Goal: Task Accomplishment & Management: Use online tool/utility

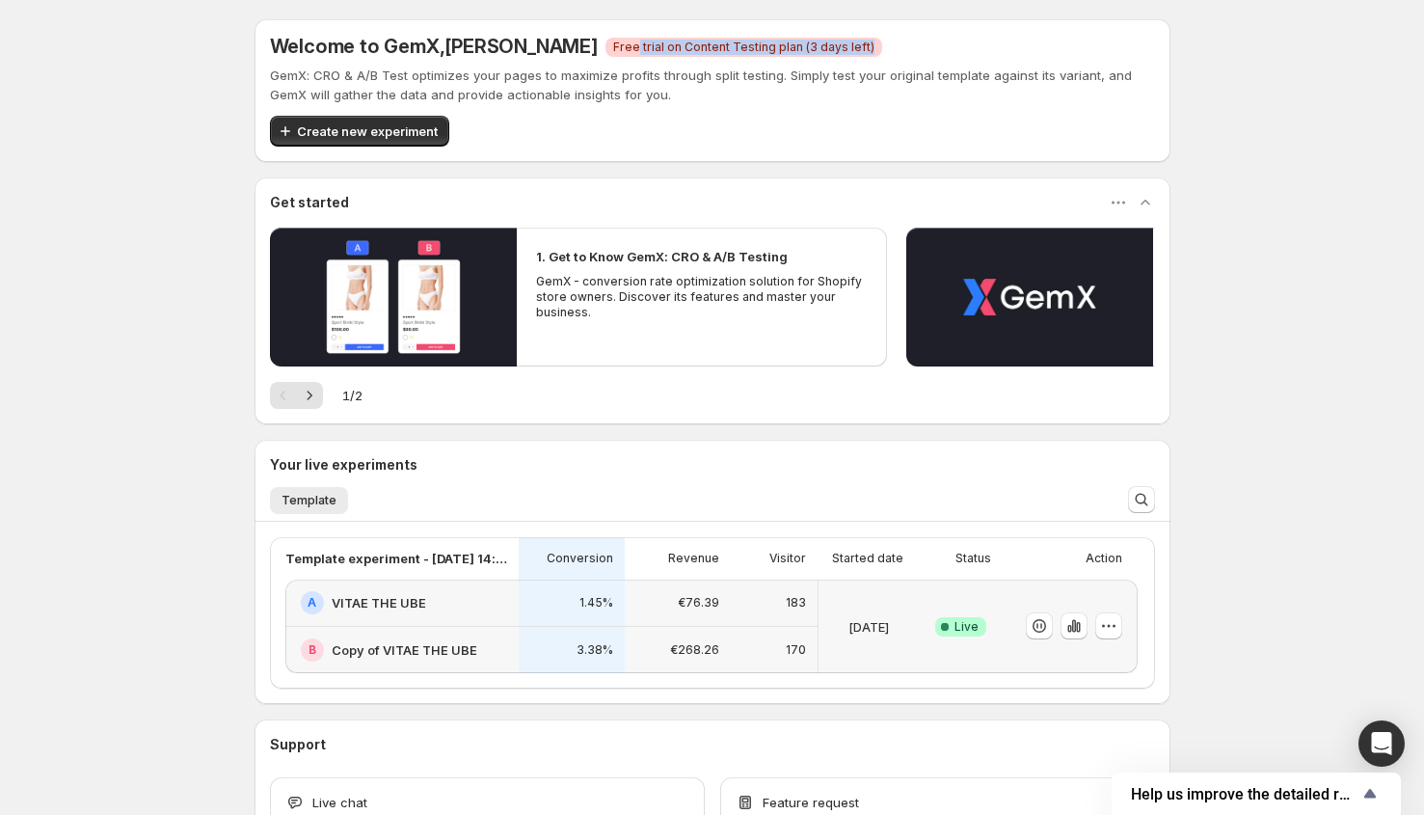
drag, startPoint x: 595, startPoint y: 39, endPoint x: 831, endPoint y: 51, distance: 236.5
click at [831, 51] on div "Welcome to GemX , Carlos Silva Critical Free trial on Content Testing plan (3 d…" at bounding box center [712, 46] width 885 height 23
click at [917, 53] on div "Welcome to GemX , Carlos Silva Critical Free trial on Content Testing plan (3 d…" at bounding box center [712, 46] width 885 height 23
drag, startPoint x: 583, startPoint y: 47, endPoint x: 871, endPoint y: 57, distance: 288.4
click at [871, 57] on div "Welcome to GemX , Carlos Silva Critical Free trial on Content Testing plan (3 d…" at bounding box center [712, 46] width 885 height 23
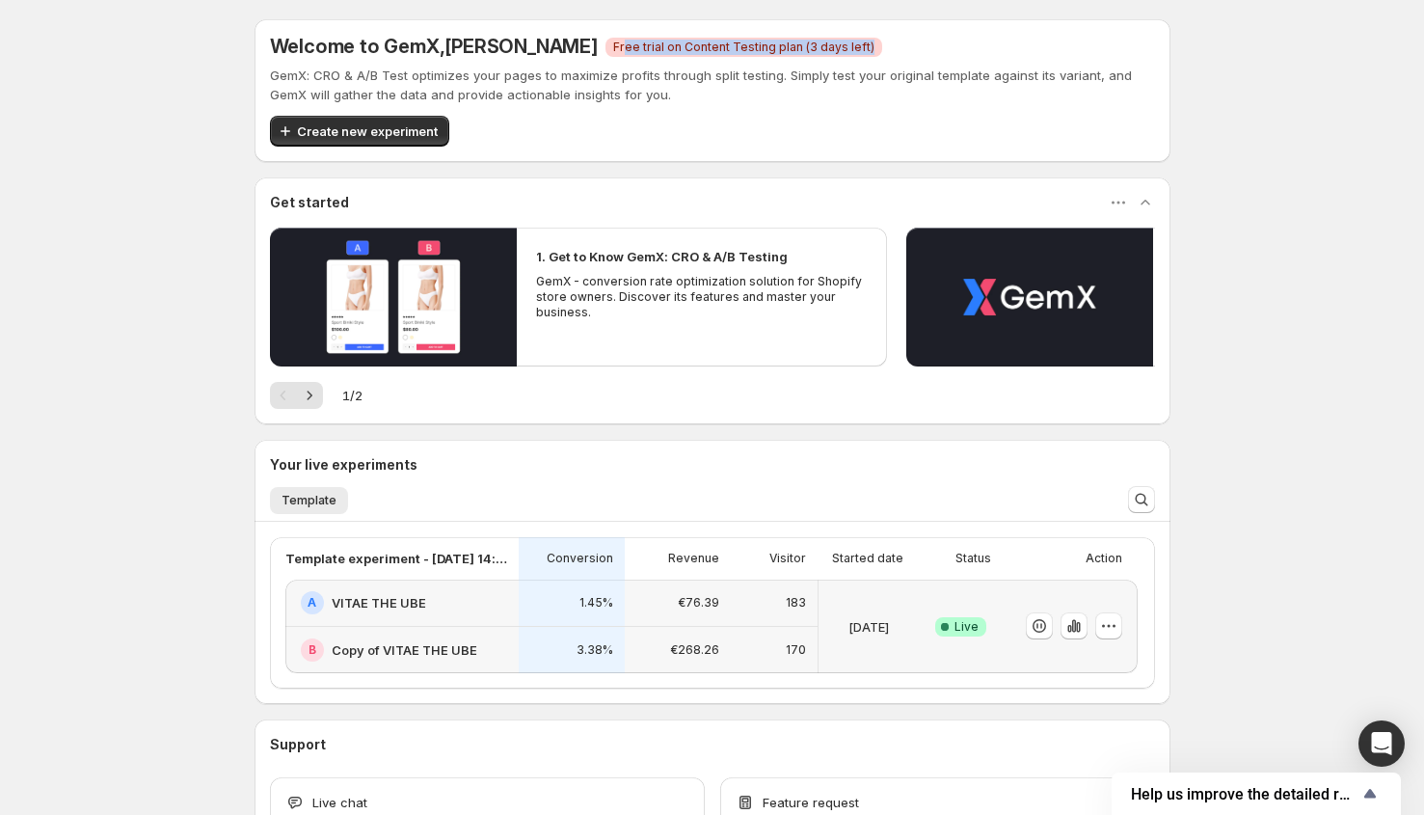
click at [719, 46] on span "Free trial on Content Testing plan (3 days left)" at bounding box center [743, 47] width 261 height 15
click at [349, 40] on h5 "Welcome to GemX , Carlos Silva" at bounding box center [434, 46] width 328 height 23
click at [889, 620] on p "Aug 18 2025" at bounding box center [868, 626] width 40 height 19
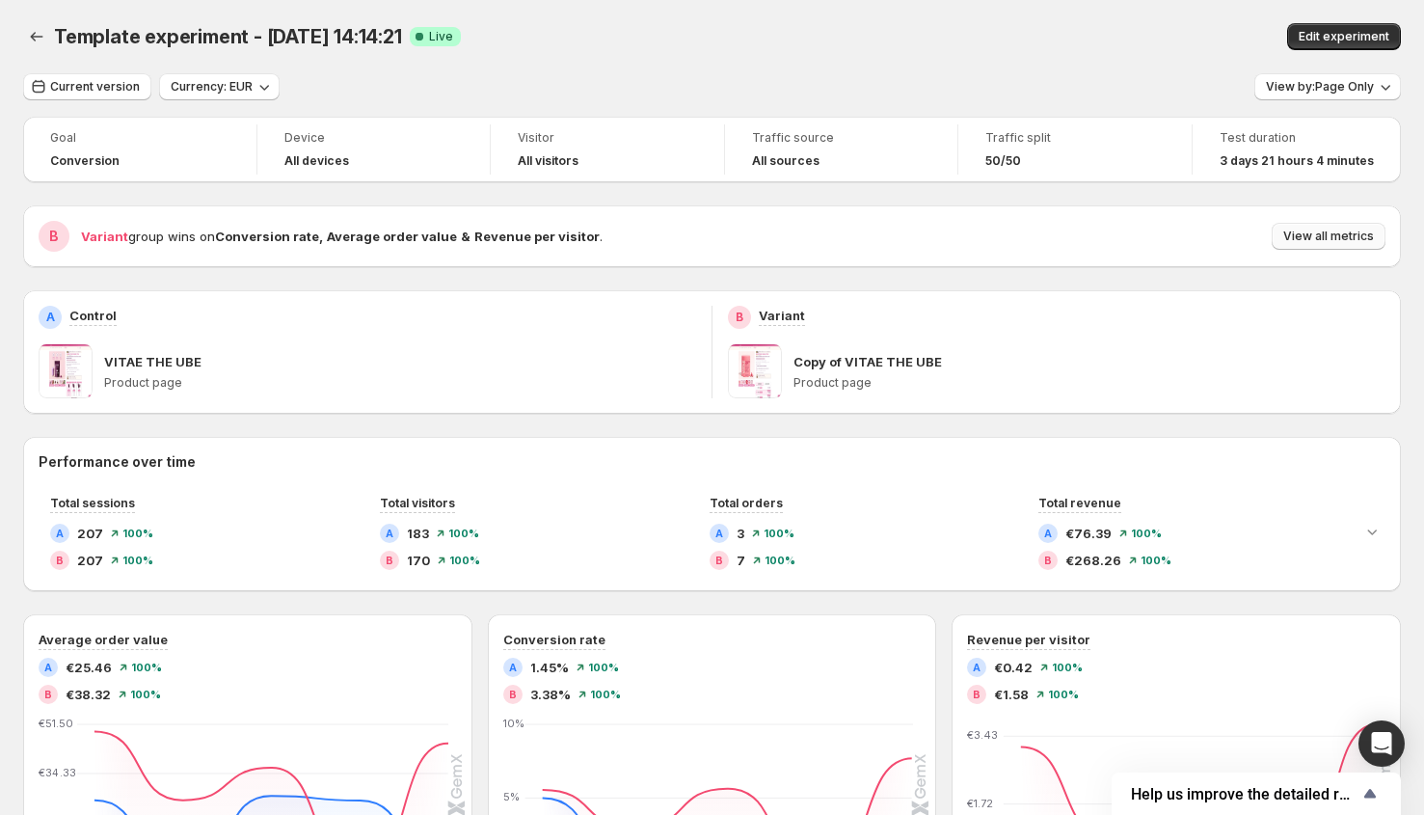
click at [1363, 244] on span "View all metrics" at bounding box center [1328, 235] width 91 height 15
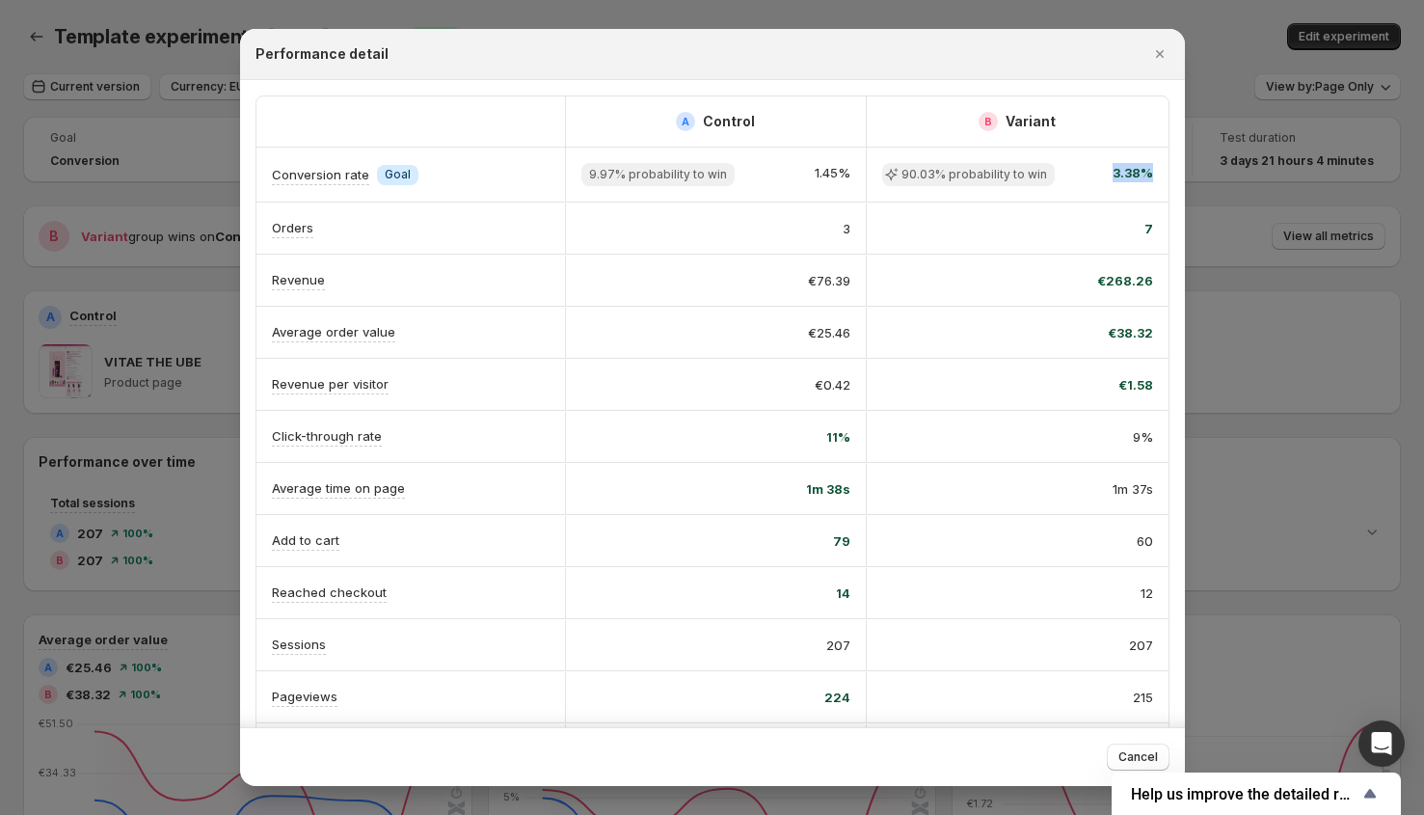
scroll to position [0, 11]
drag, startPoint x: 1109, startPoint y: 175, endPoint x: 1172, endPoint y: 176, distance: 63.6
click at [1172, 176] on div "A Control B Variant Conversion rate Info Goal 9.97% probability to win 1.45% 90…" at bounding box center [712, 435] width 945 height 711
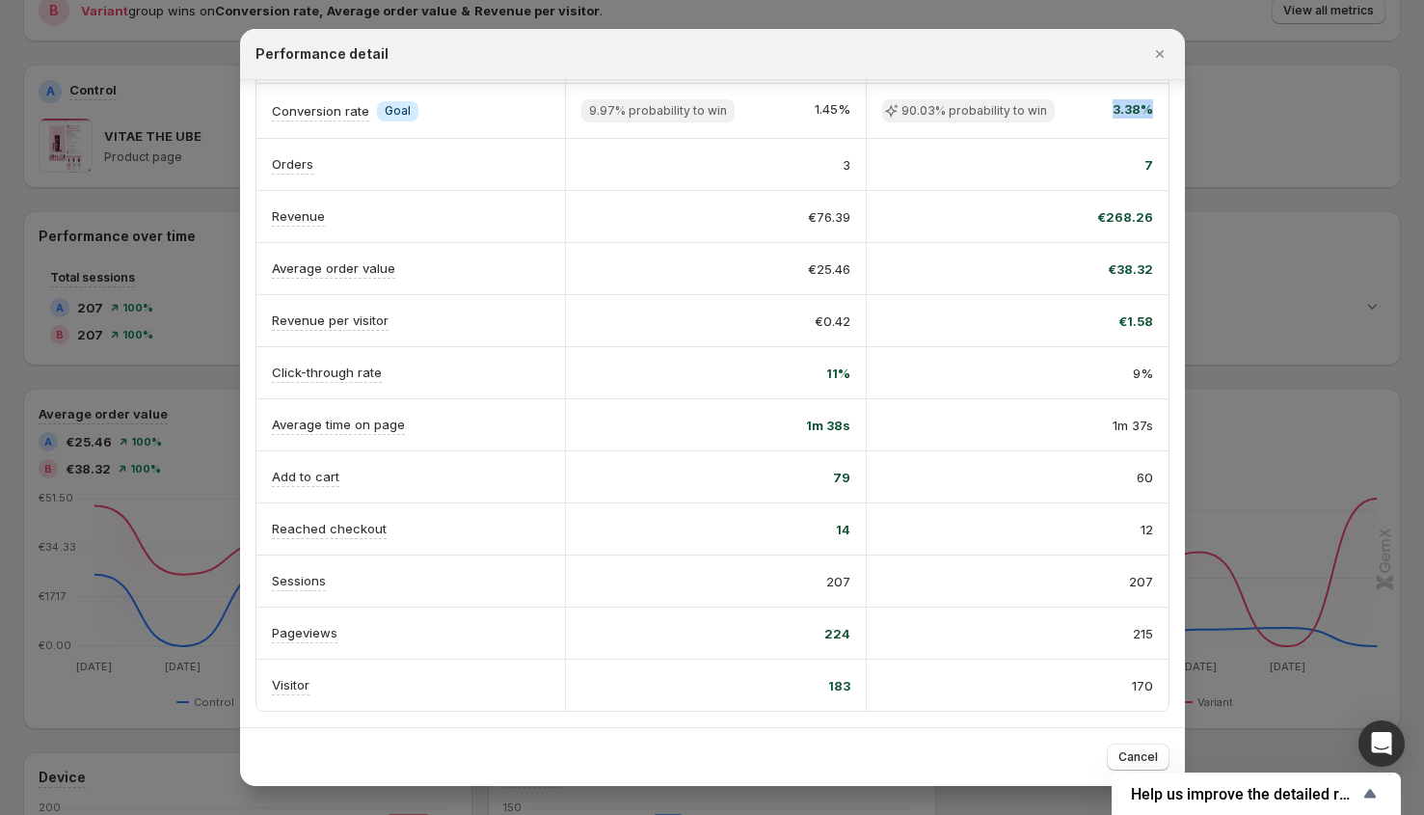
scroll to position [0, 0]
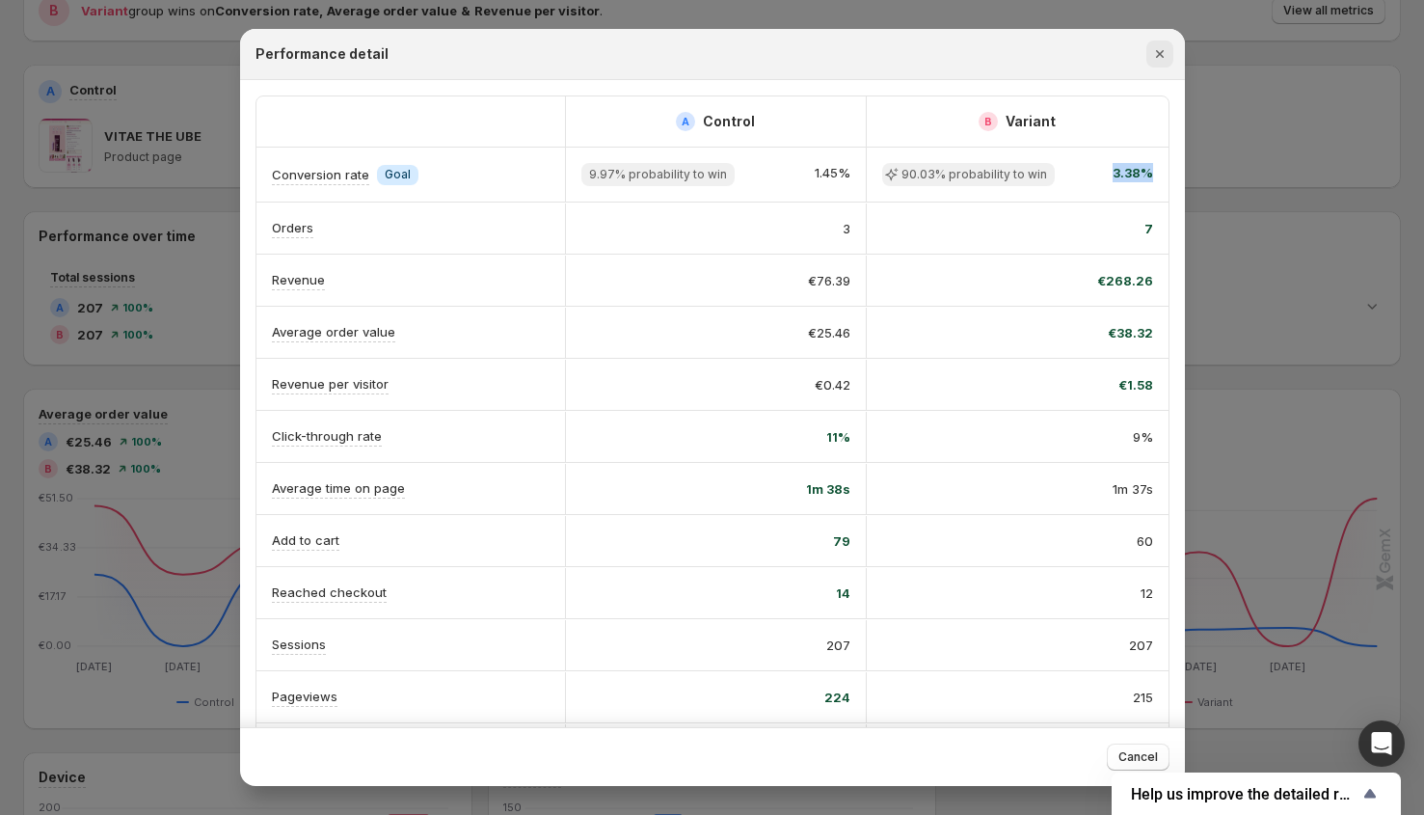
click at [1162, 47] on icon "Close" at bounding box center [1159, 53] width 19 height 19
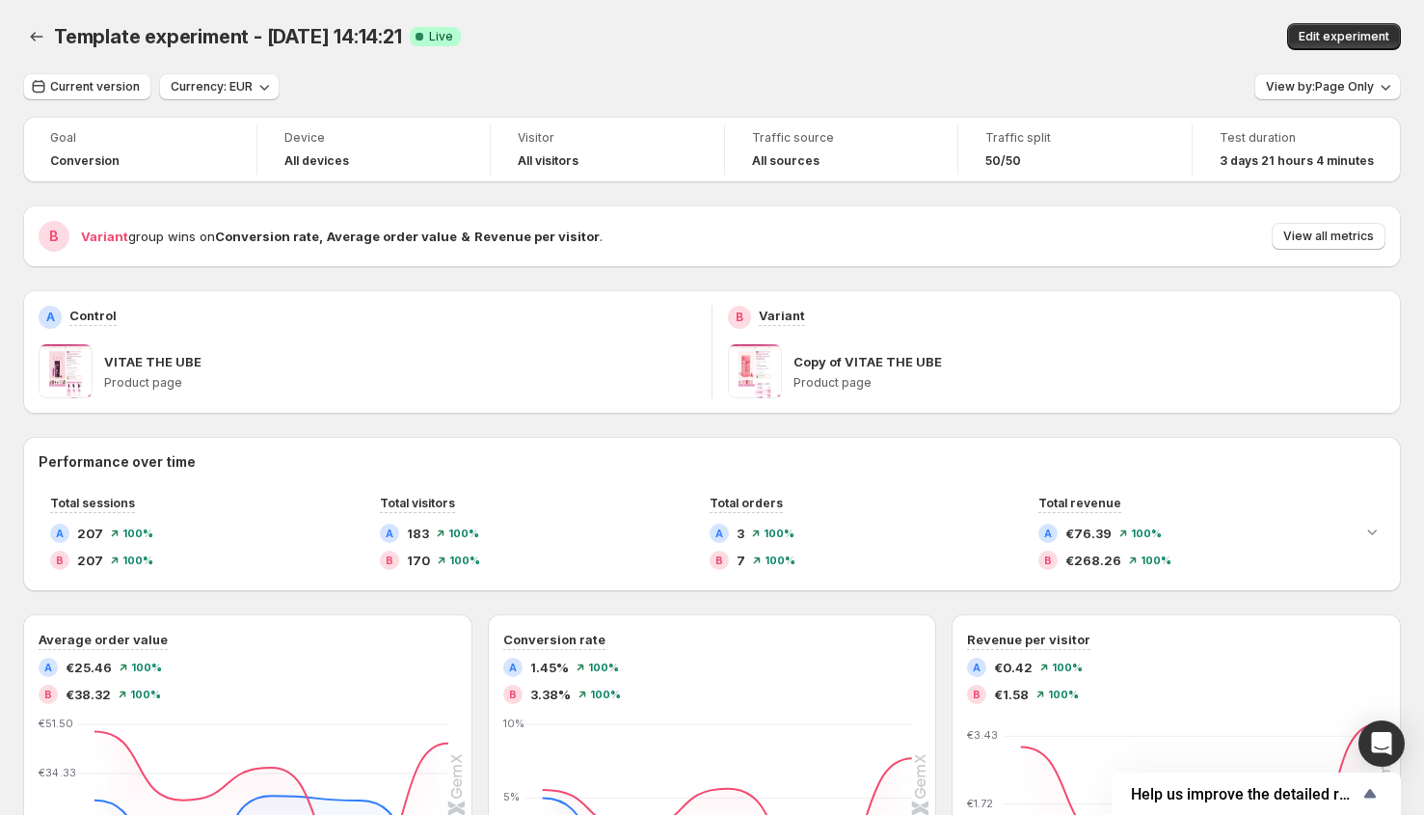
click at [958, 19] on div "Template experiment - Aug 18, 14:14:21. This page is ready Template experiment …" at bounding box center [712, 36] width 1378 height 73
click at [40, 40] on icon "Back" at bounding box center [36, 36] width 19 height 19
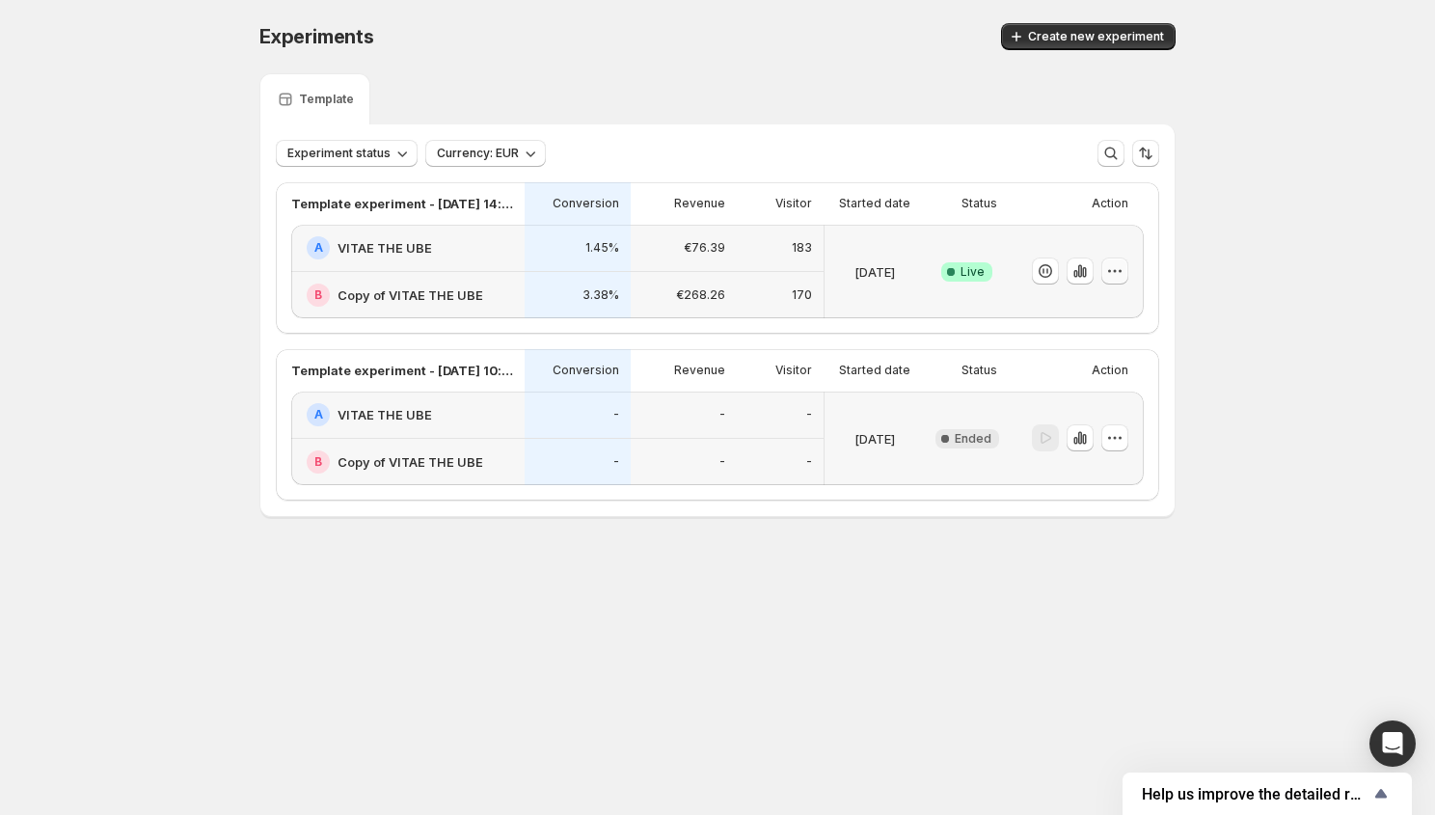
click at [1125, 259] on button "button" at bounding box center [1114, 270] width 27 height 27
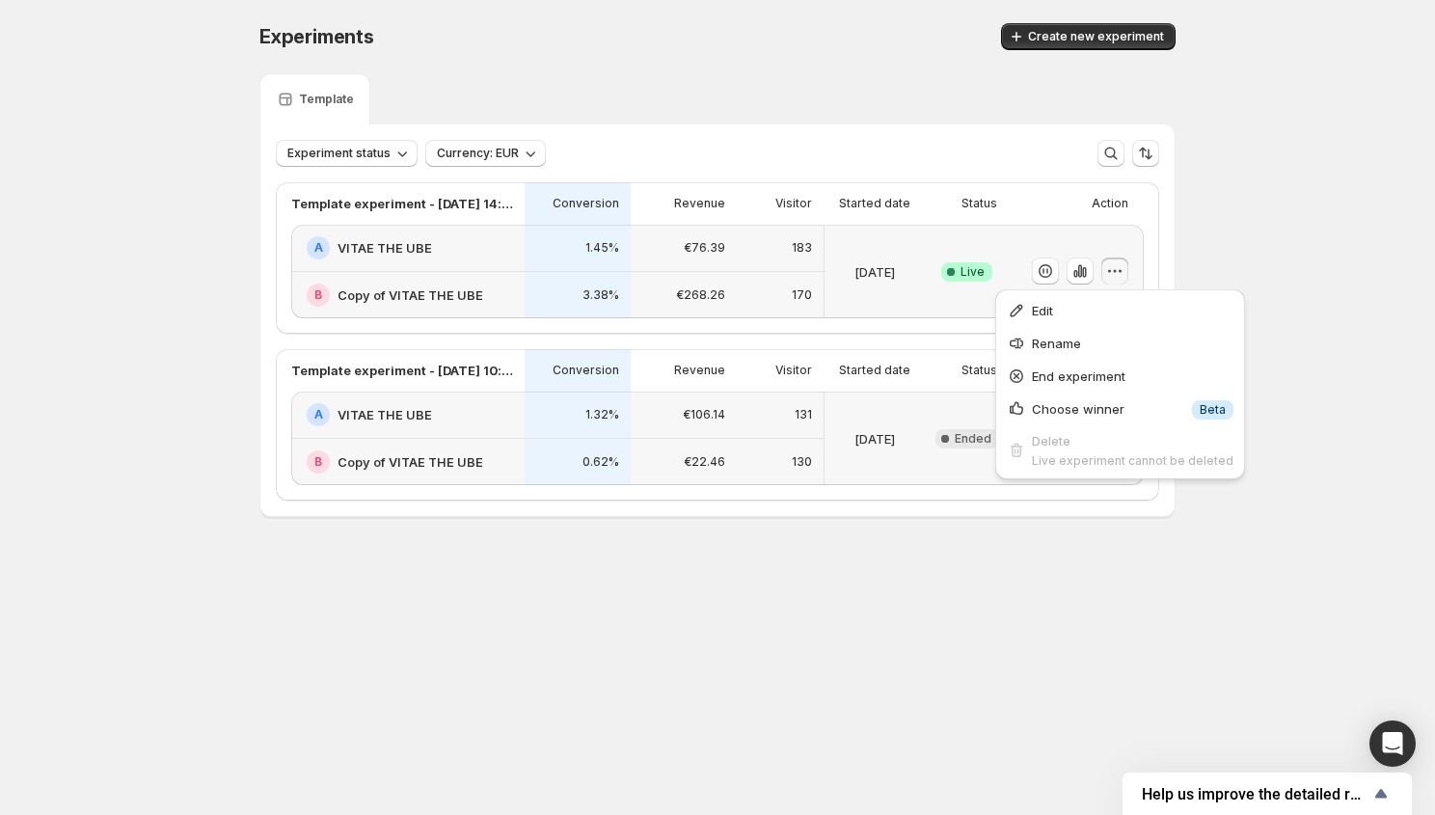
click at [1315, 298] on div "Experiments. This page is ready Experiments Create new experiment Template Expe…" at bounding box center [717, 310] width 1435 height 621
click at [397, 295] on h2 "Copy of VITAE THE UBE" at bounding box center [410, 294] width 146 height 19
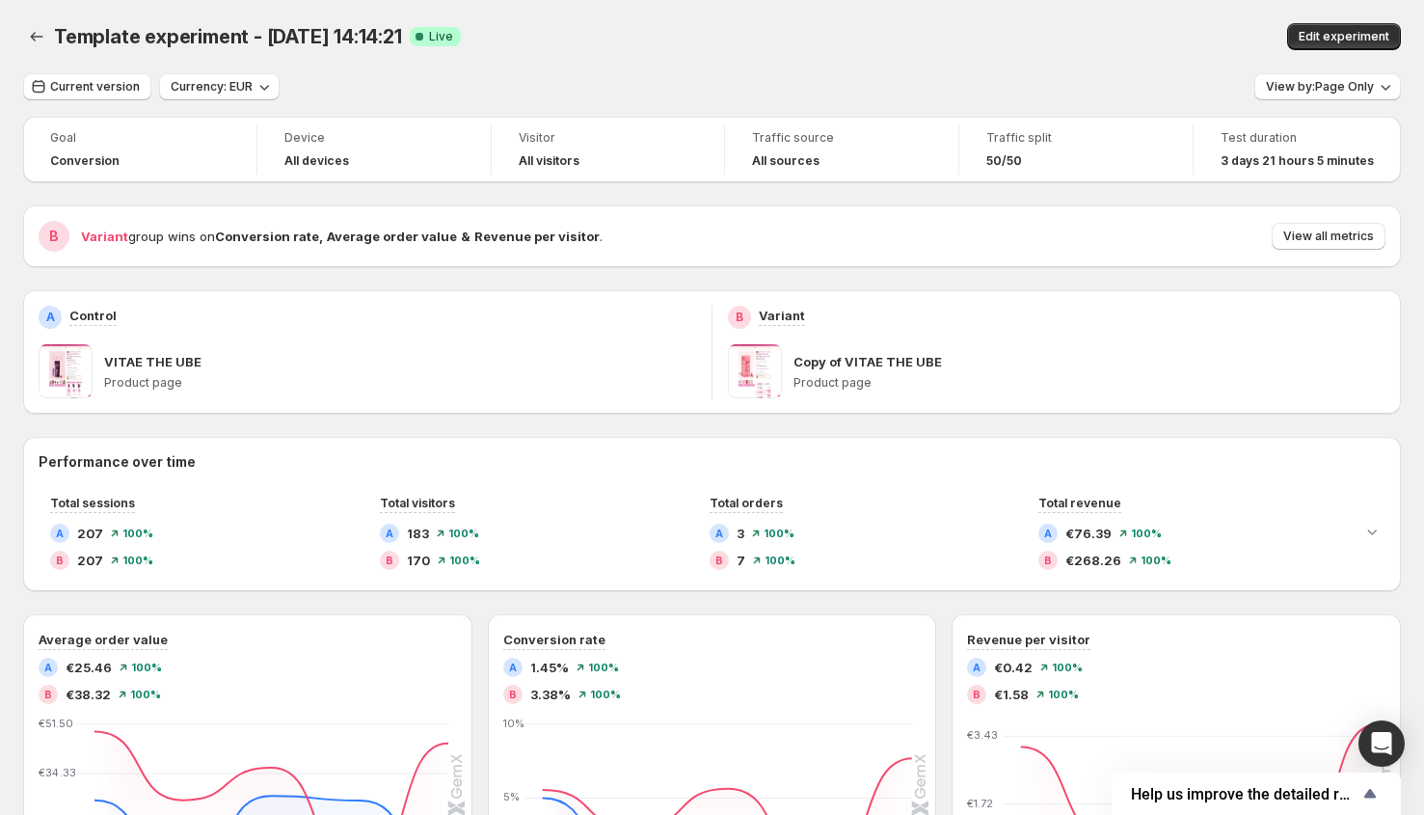
drag, startPoint x: 729, startPoint y: 74, endPoint x: 1114, endPoint y: 43, distance: 386.9
click at [734, 72] on div "Template experiment - Aug 18, 14:14:21. This page is ready Template experiment …" at bounding box center [712, 730] width 1424 height 1460
click at [842, 11] on div "Template experiment - Aug 18, 14:14:21. This page is ready Template experiment …" at bounding box center [712, 36] width 1378 height 73
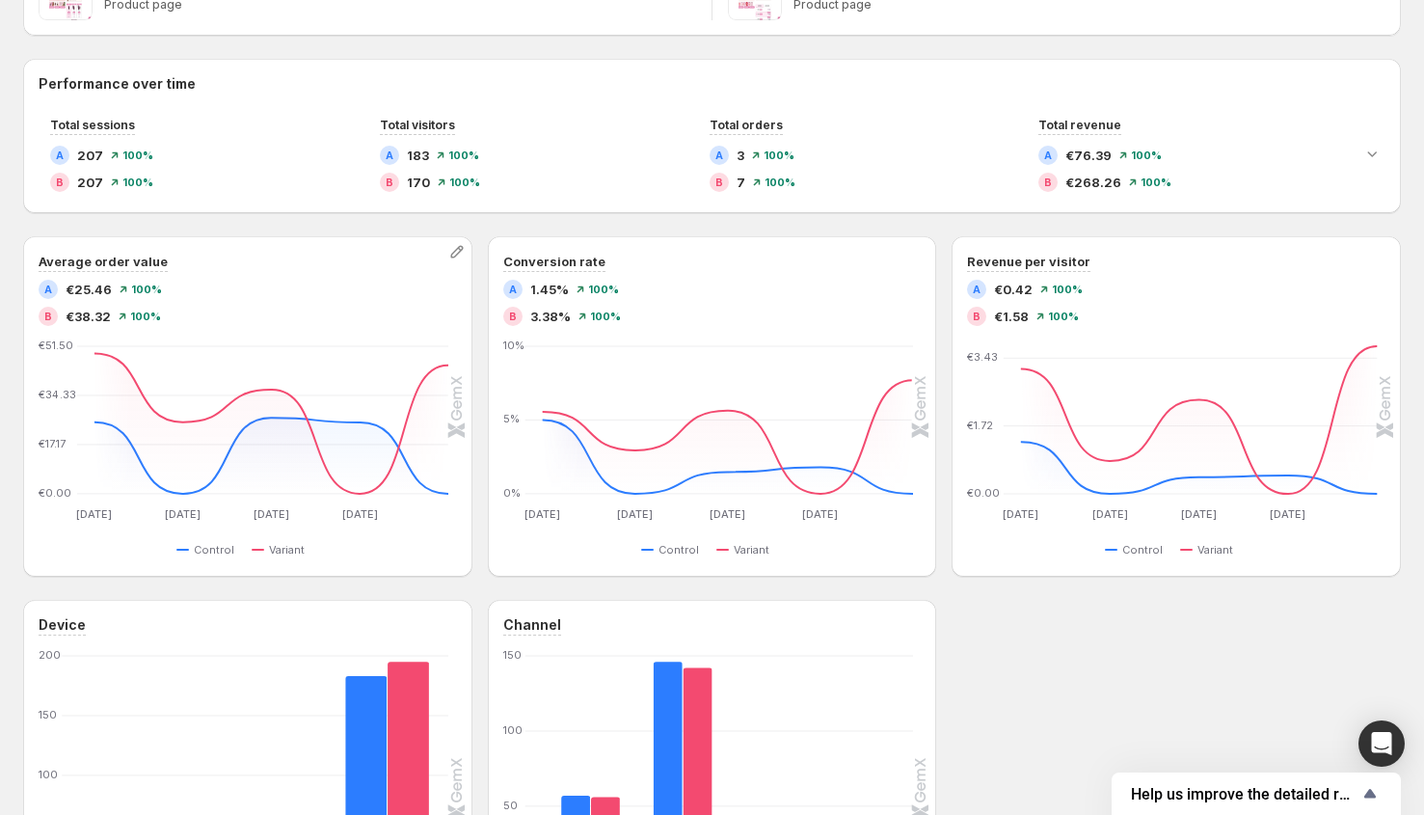
scroll to position [476, 0]
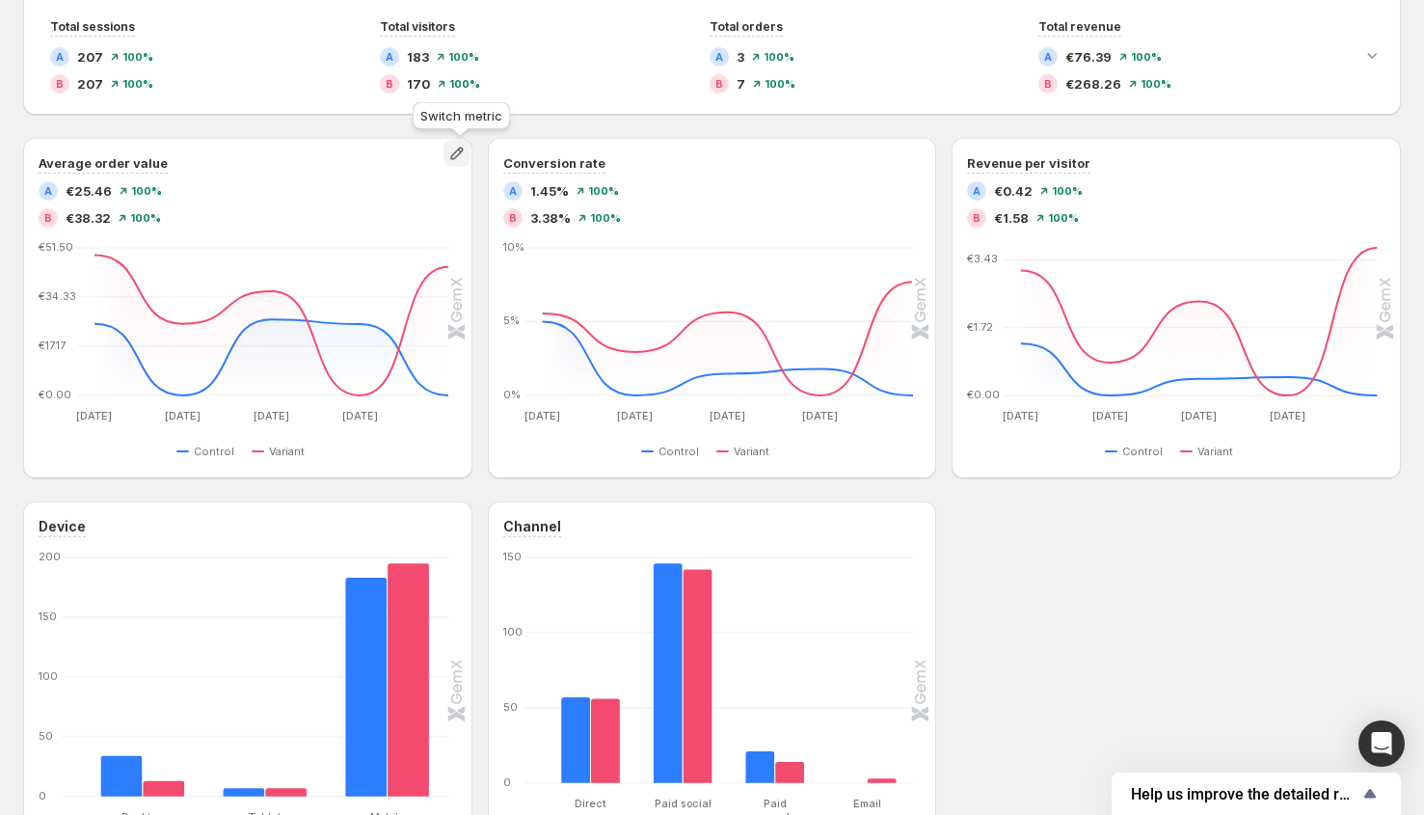
click at [467, 152] on icon "button" at bounding box center [456, 153] width 19 height 19
click at [435, 188] on span "Click-through rate" at bounding box center [383, 193] width 110 height 15
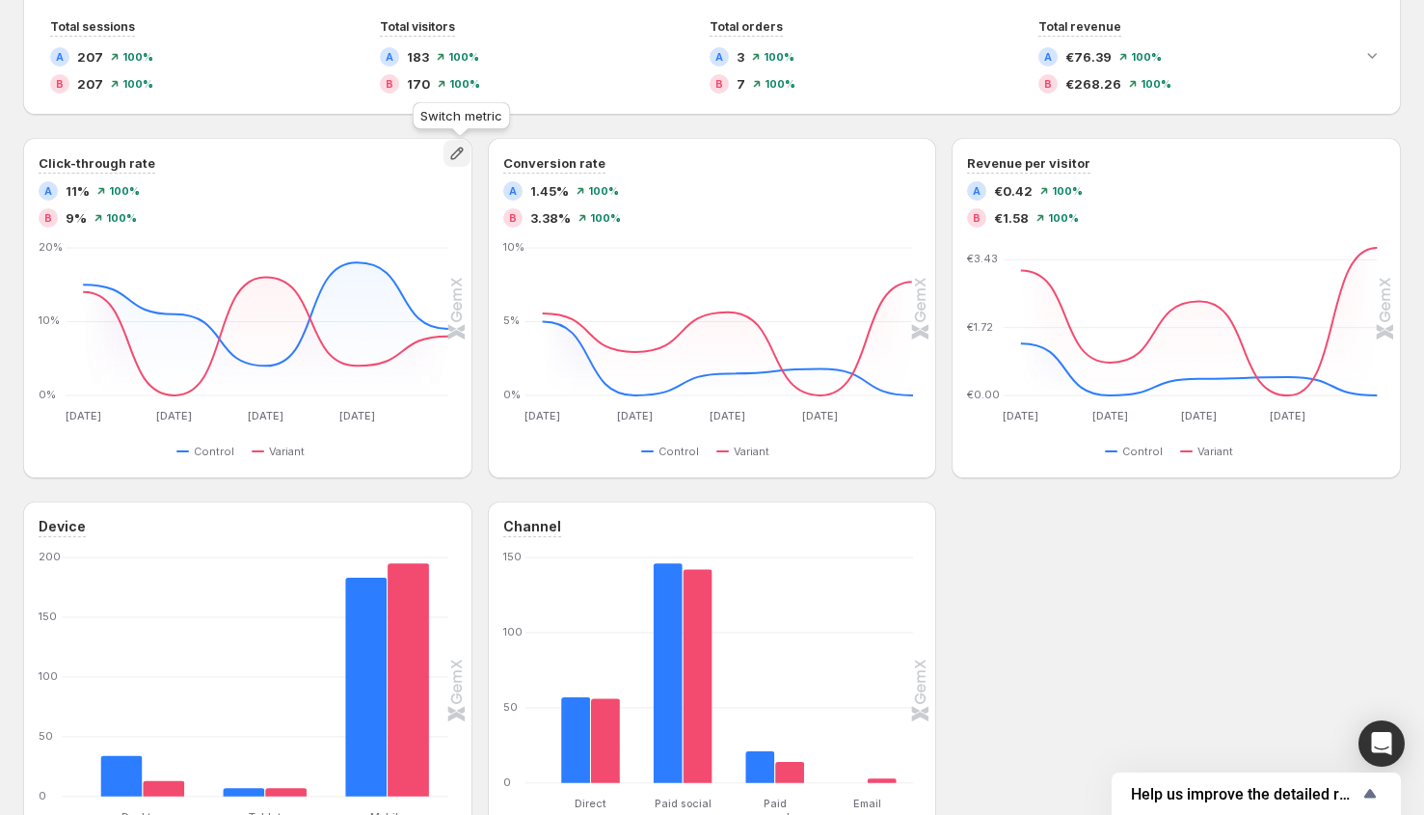
click at [462, 153] on icon "button" at bounding box center [457, 153] width 13 height 13
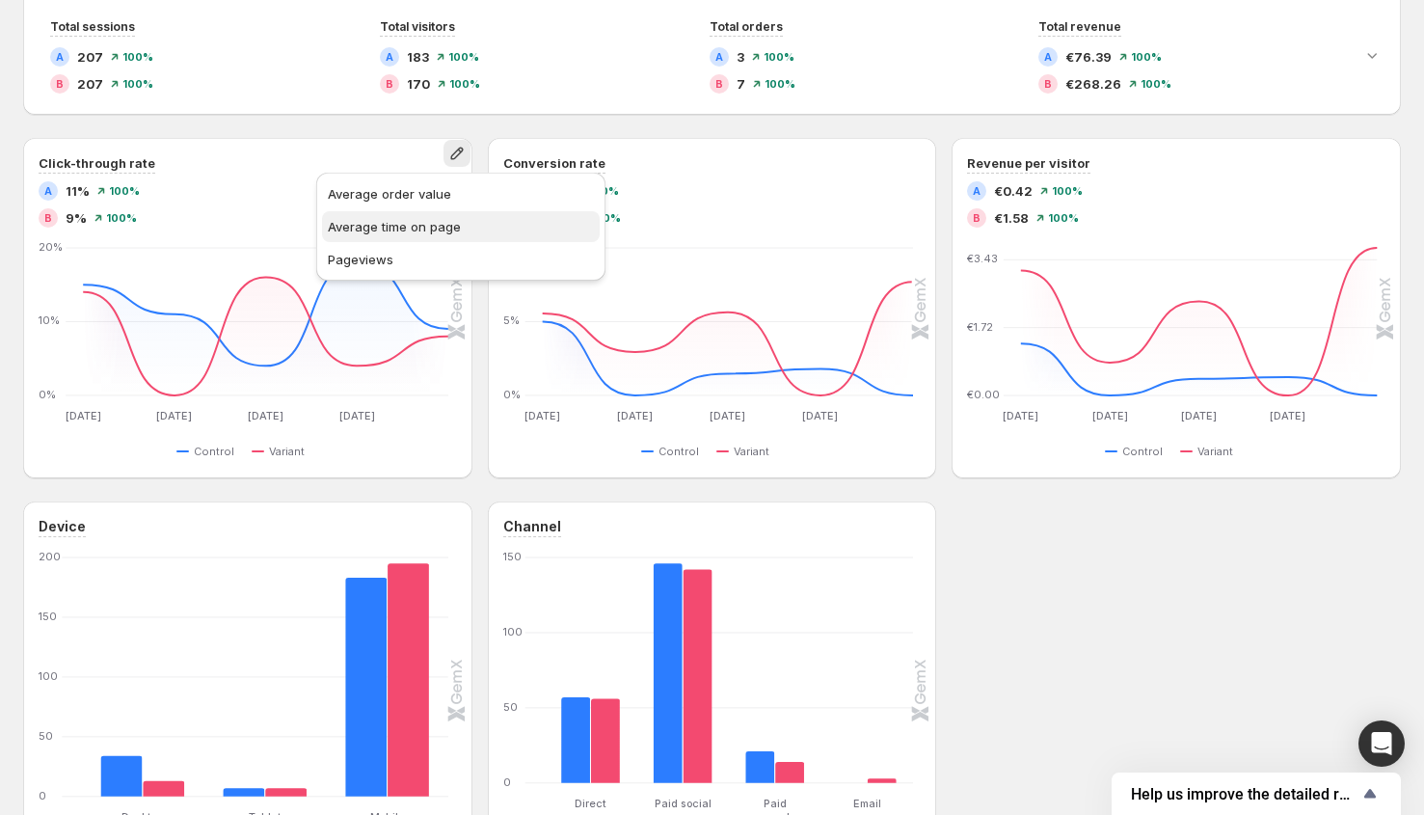
click at [454, 231] on span "Average time on page" at bounding box center [394, 226] width 133 height 15
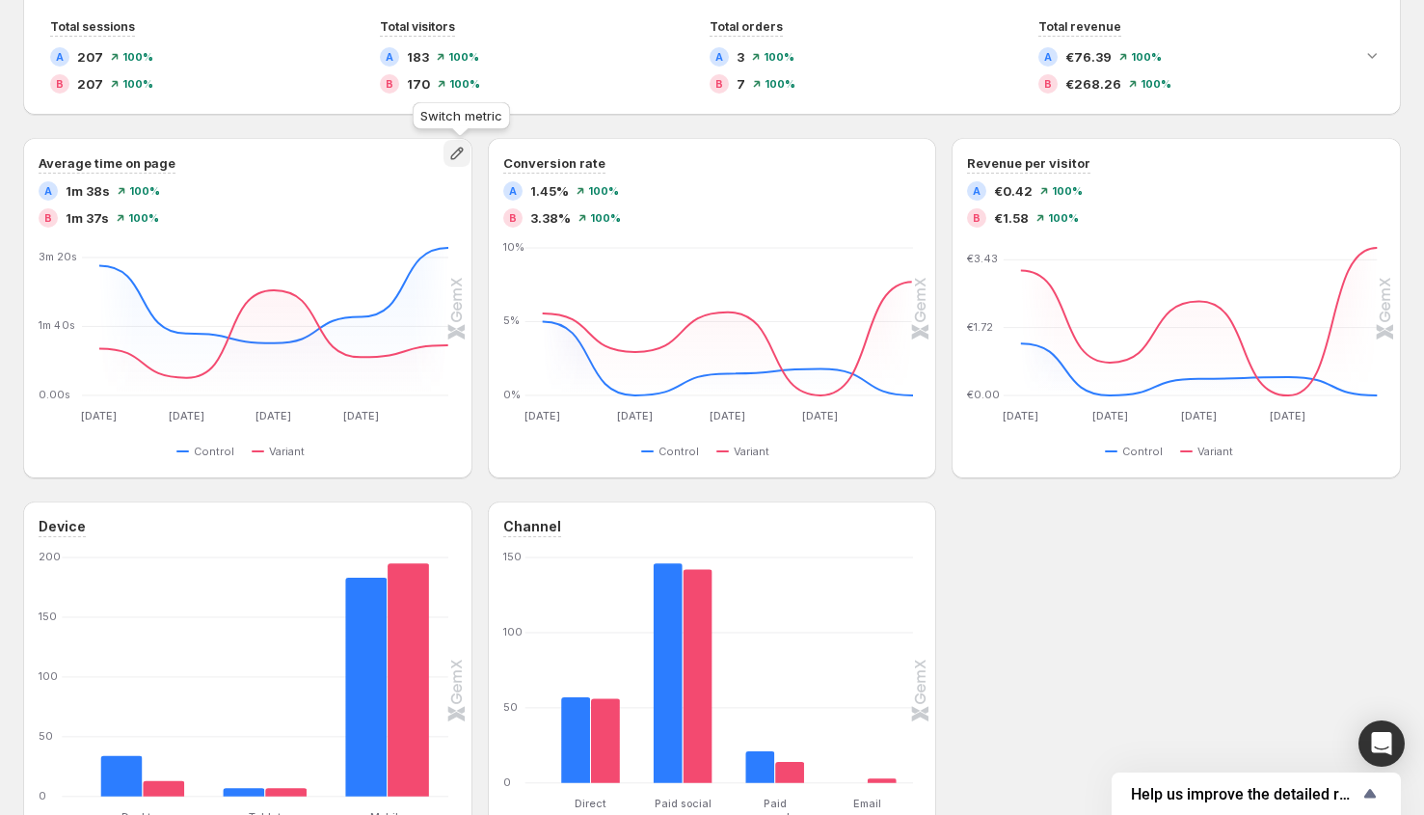
click at [459, 155] on icon "button" at bounding box center [456, 153] width 19 height 19
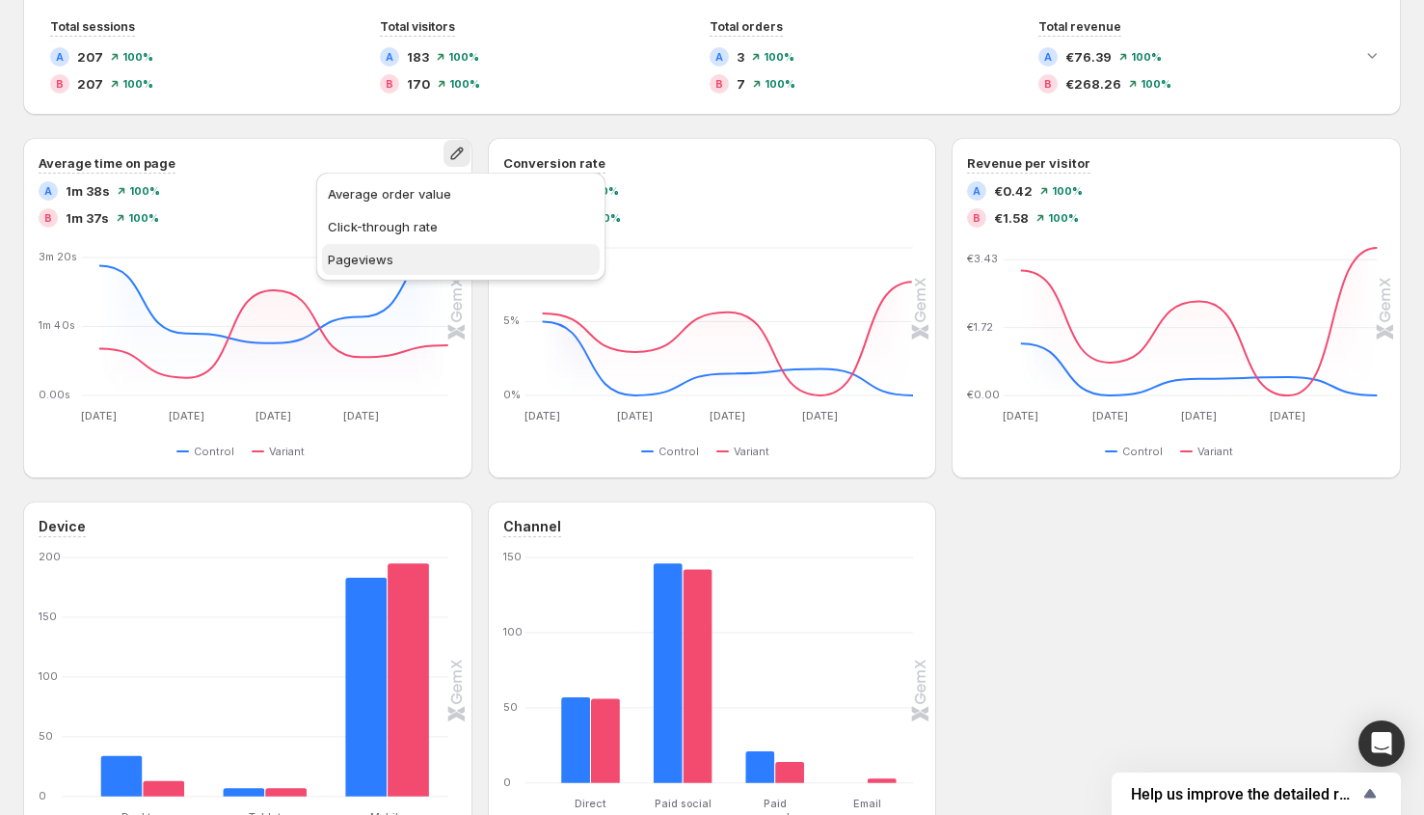
click at [447, 255] on span "Pageviews" at bounding box center [461, 259] width 266 height 19
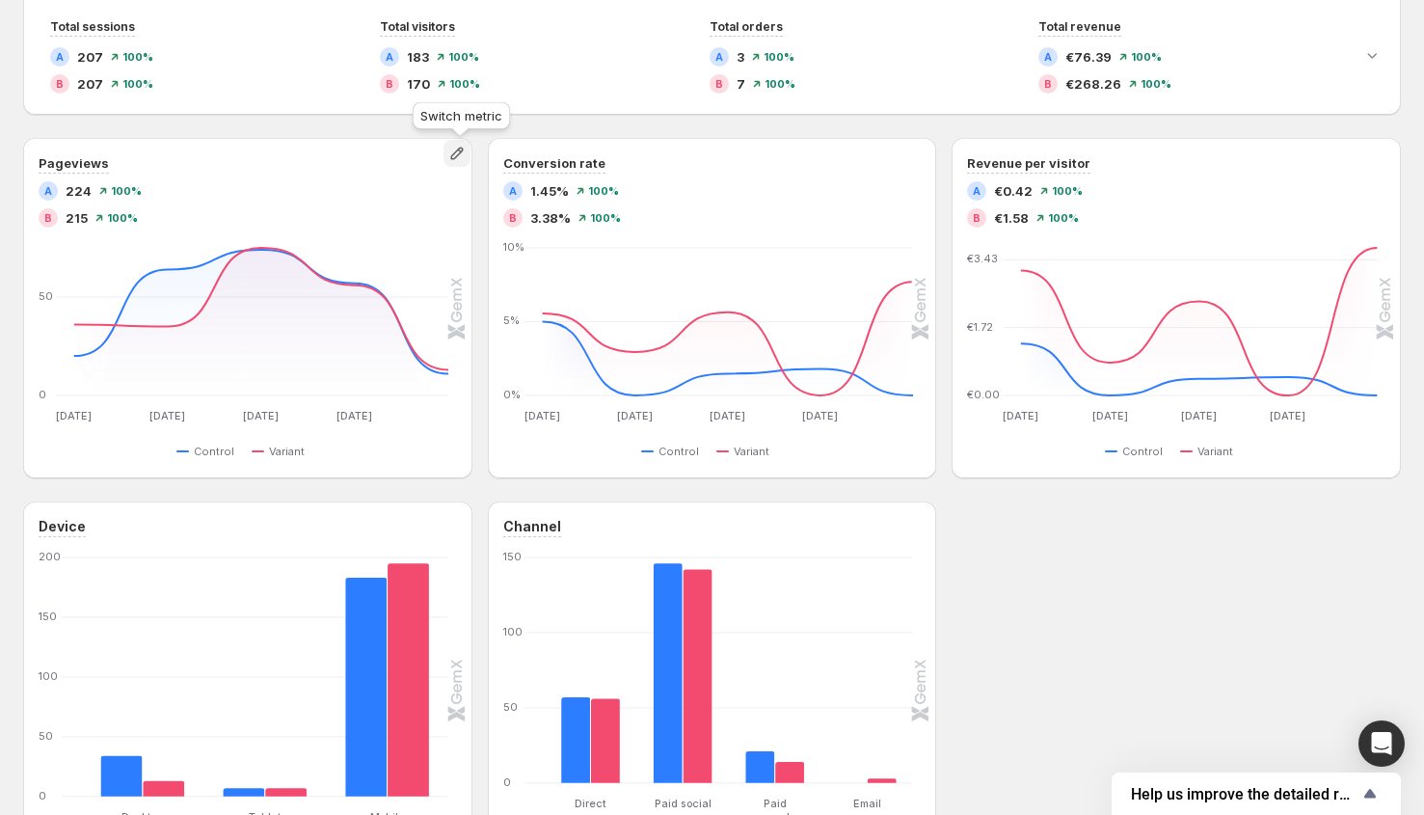
click at [467, 143] on button "button" at bounding box center [456, 153] width 27 height 27
click at [424, 190] on span "Average order value" at bounding box center [389, 193] width 123 height 15
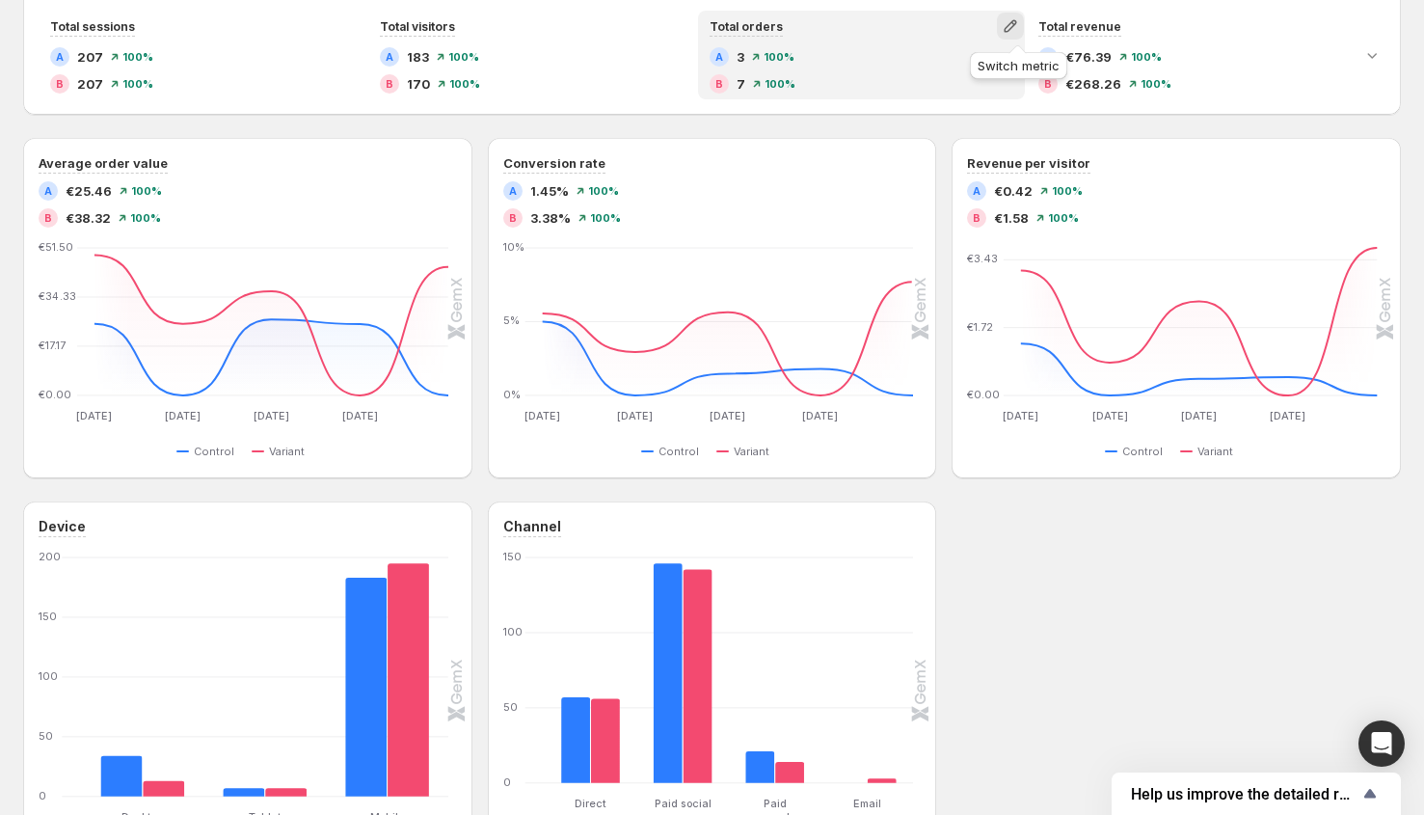
click at [1016, 25] on icon "button" at bounding box center [1010, 26] width 13 height 13
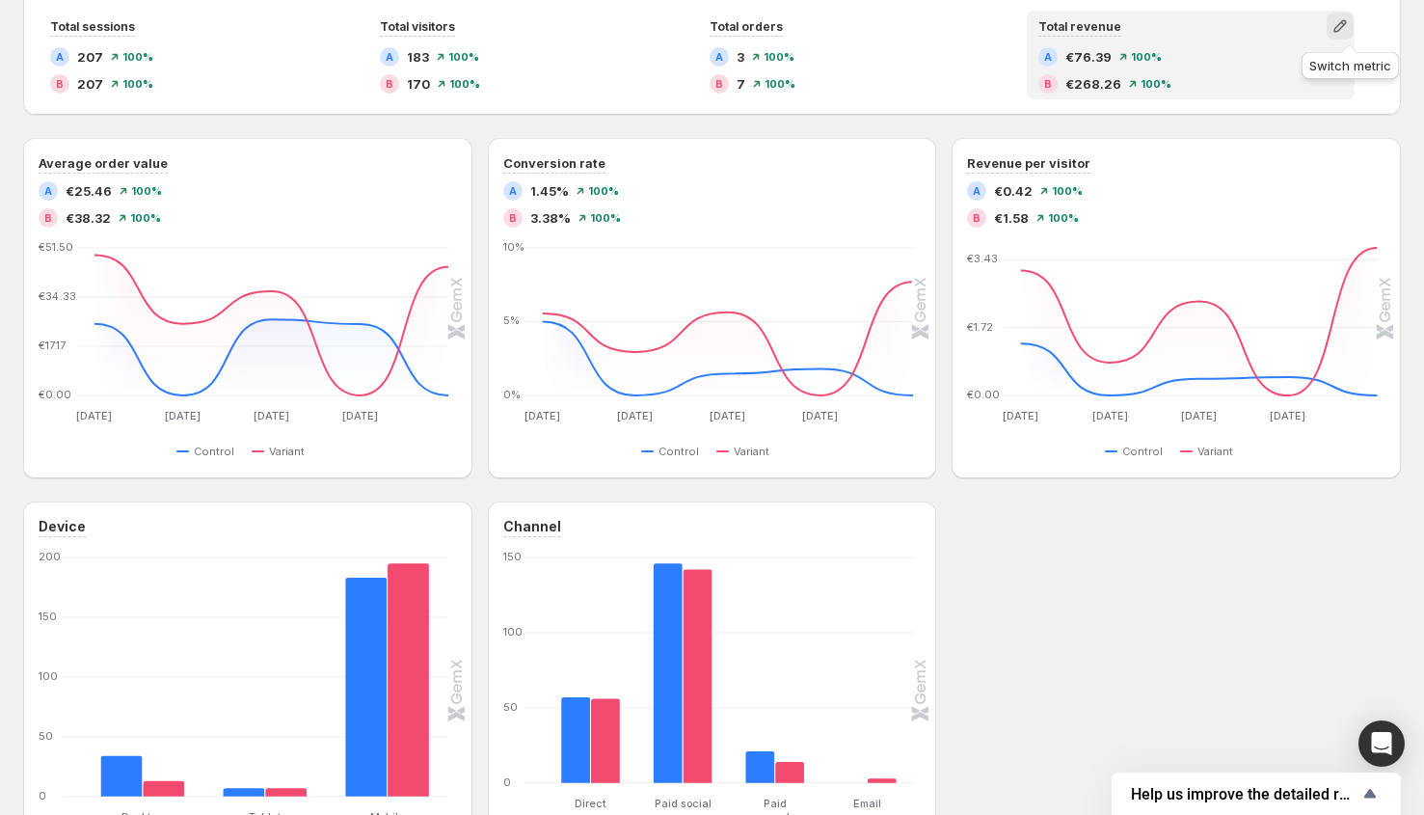
click at [1346, 23] on icon "button" at bounding box center [1339, 26] width 13 height 13
click at [1348, 24] on icon "button" at bounding box center [1339, 25] width 19 height 19
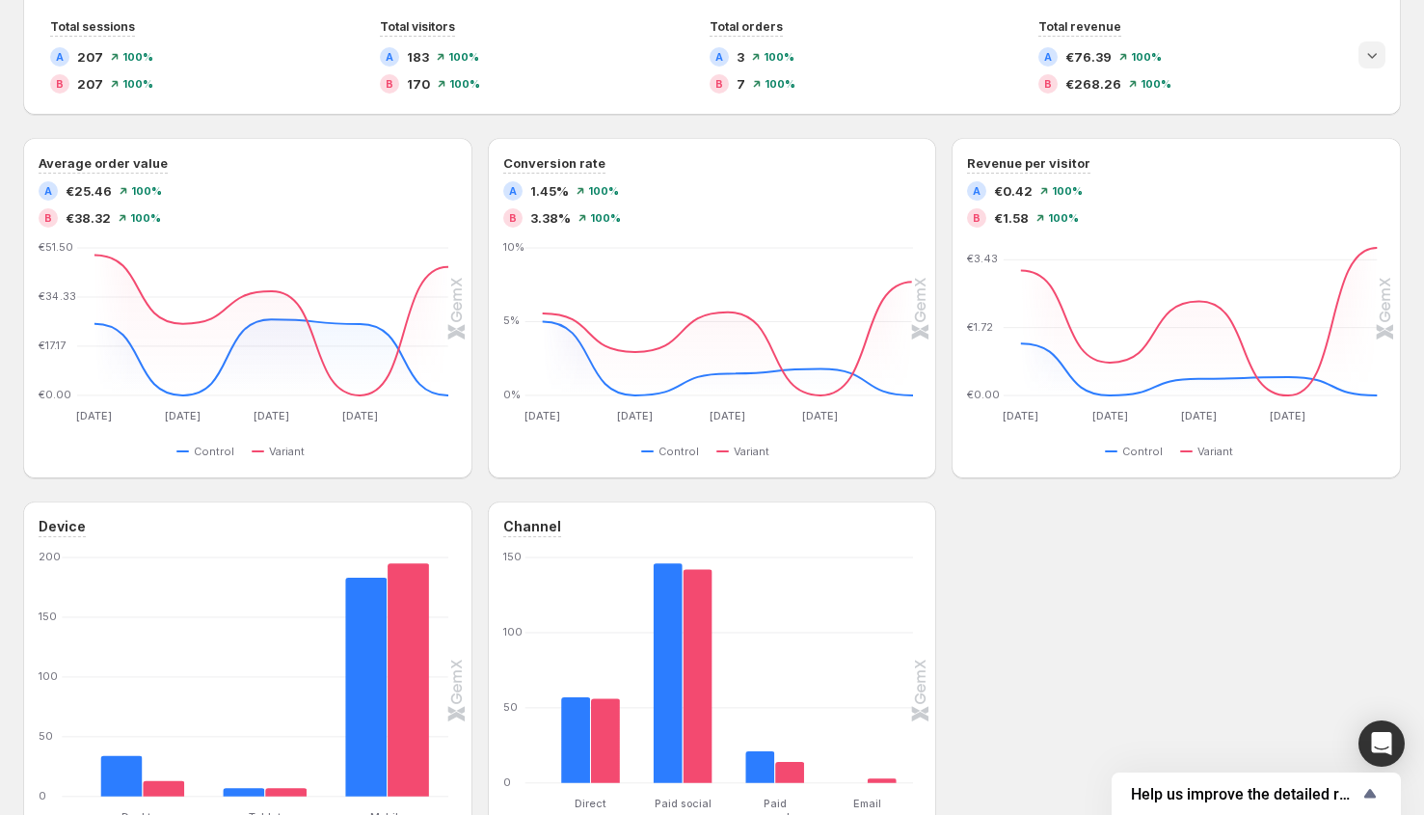
click at [1381, 59] on icon "Expand chart" at bounding box center [1371, 54] width 19 height 19
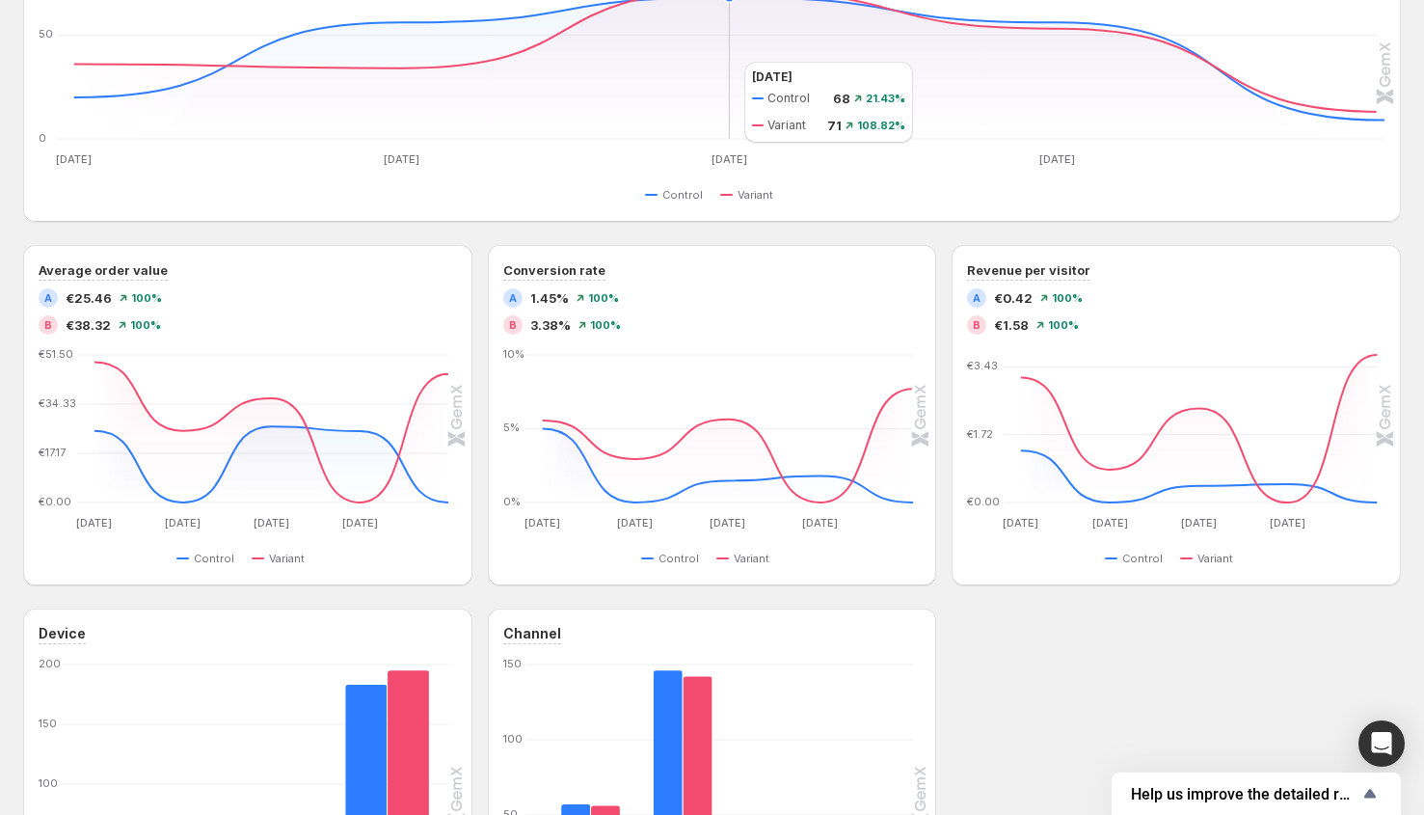
scroll to position [0, 0]
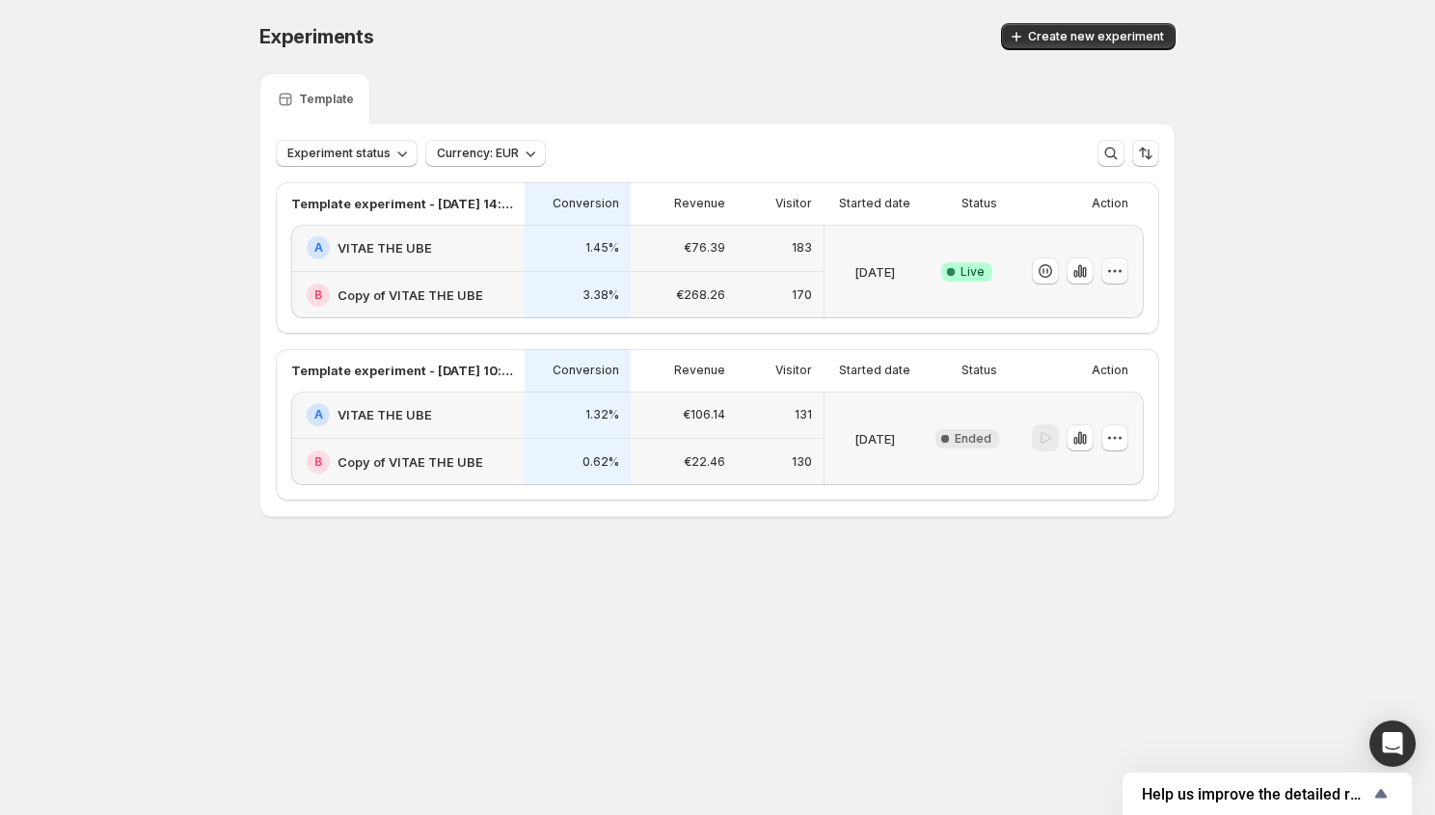
click at [1126, 279] on button "button" at bounding box center [1114, 270] width 27 height 27
click at [1123, 410] on span "Choose winner" at bounding box center [1109, 408] width 154 height 19
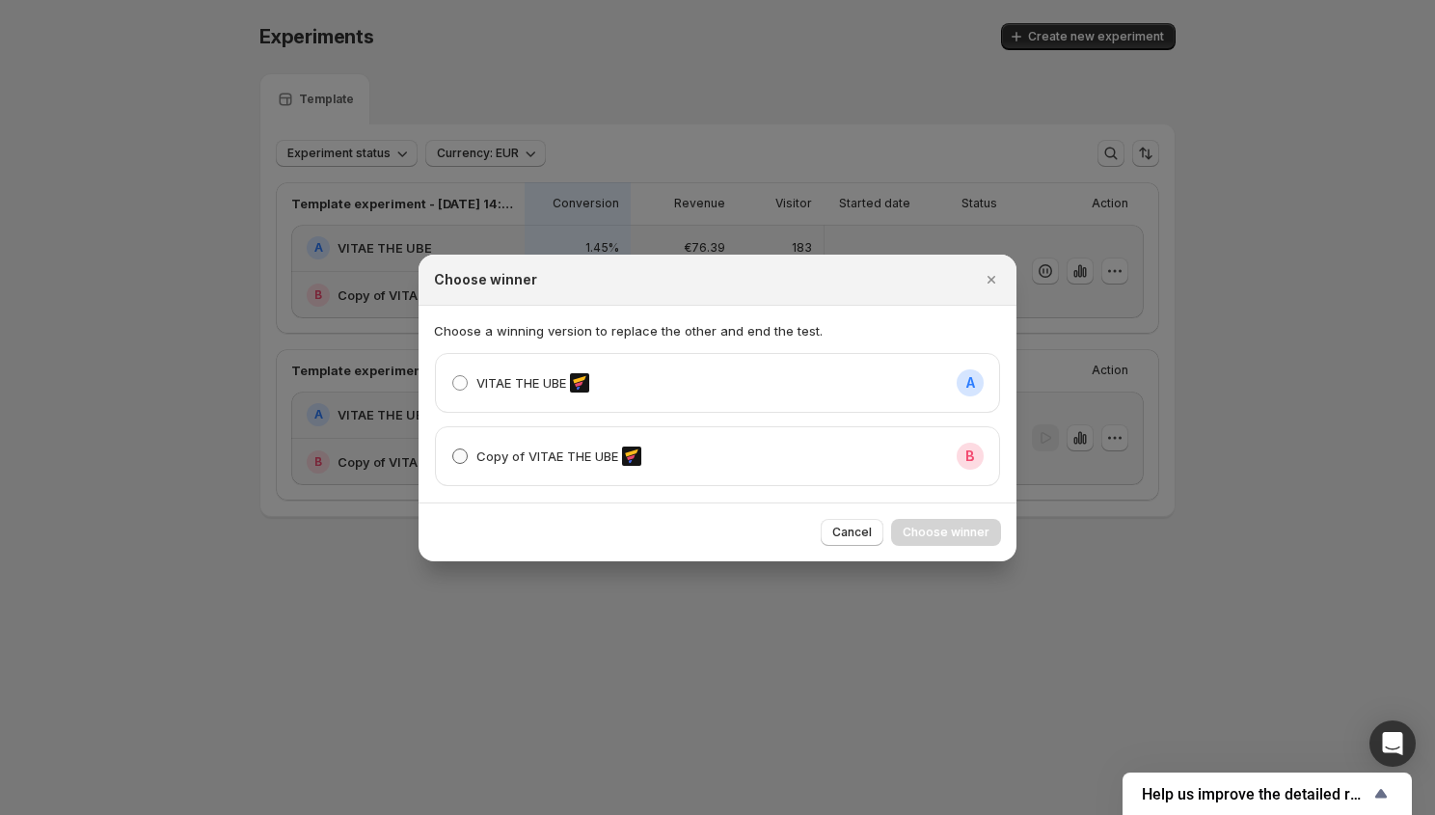
click at [460, 454] on span ":rbv:" at bounding box center [459, 455] width 15 height 15
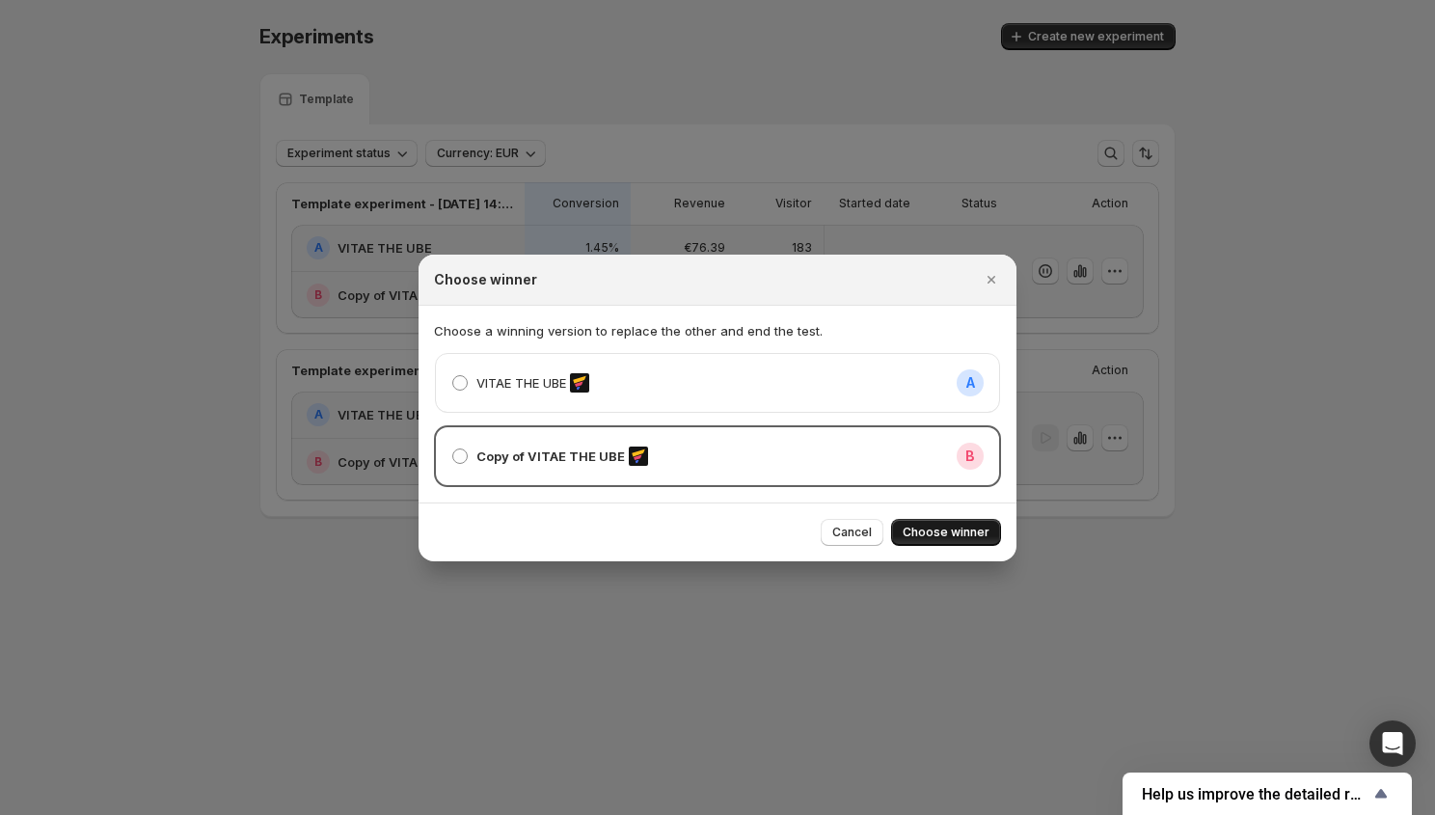
click at [951, 530] on span "Choose winner" at bounding box center [945, 531] width 87 height 15
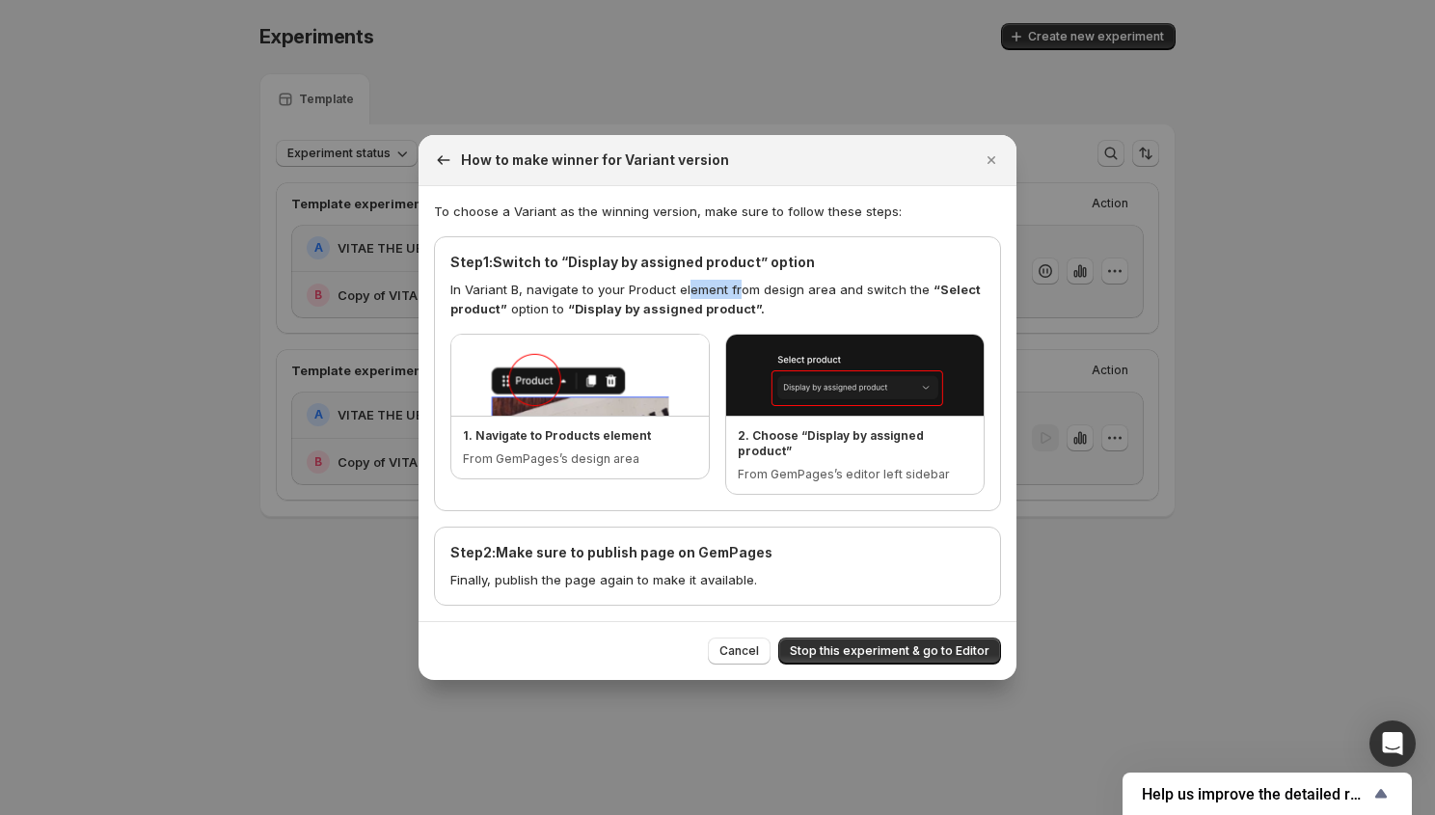
drag, startPoint x: 687, startPoint y: 292, endPoint x: 733, endPoint y: 291, distance: 45.3
click at [733, 291] on p "In Variant B, navigate to your Product element from design area and switch the …" at bounding box center [717, 299] width 534 height 39
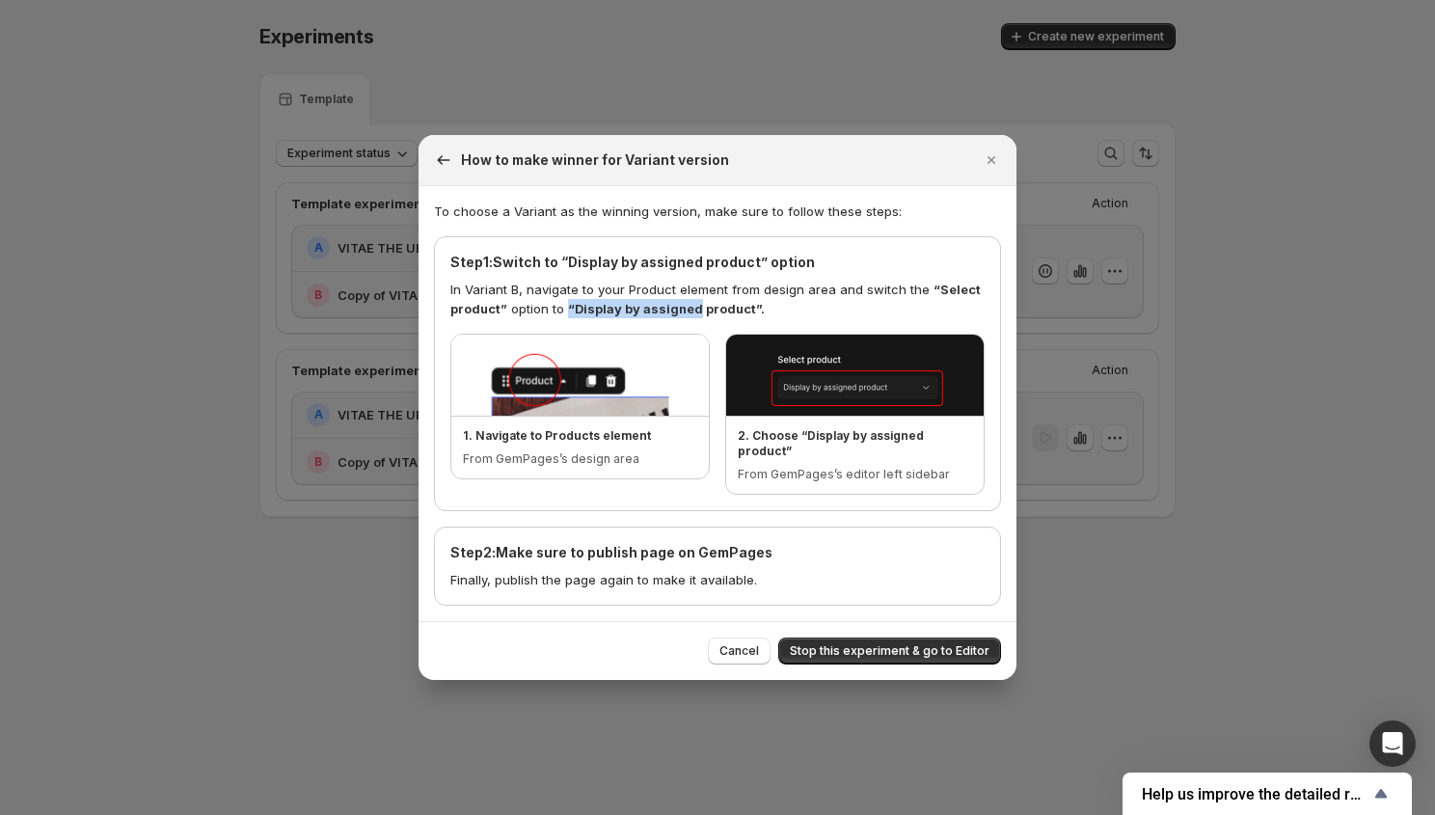
drag, startPoint x: 567, startPoint y: 317, endPoint x: 689, endPoint y: 314, distance: 122.5
click at [689, 314] on span "“Display by assigned product”." at bounding box center [666, 308] width 197 height 15
drag, startPoint x: 613, startPoint y: 543, endPoint x: 742, endPoint y: 537, distance: 129.3
click at [752, 543] on h4 "Step 2 : Make sure to publish page on GemPages" at bounding box center [717, 552] width 534 height 19
drag, startPoint x: 486, startPoint y: 573, endPoint x: 728, endPoint y: 568, distance: 242.0
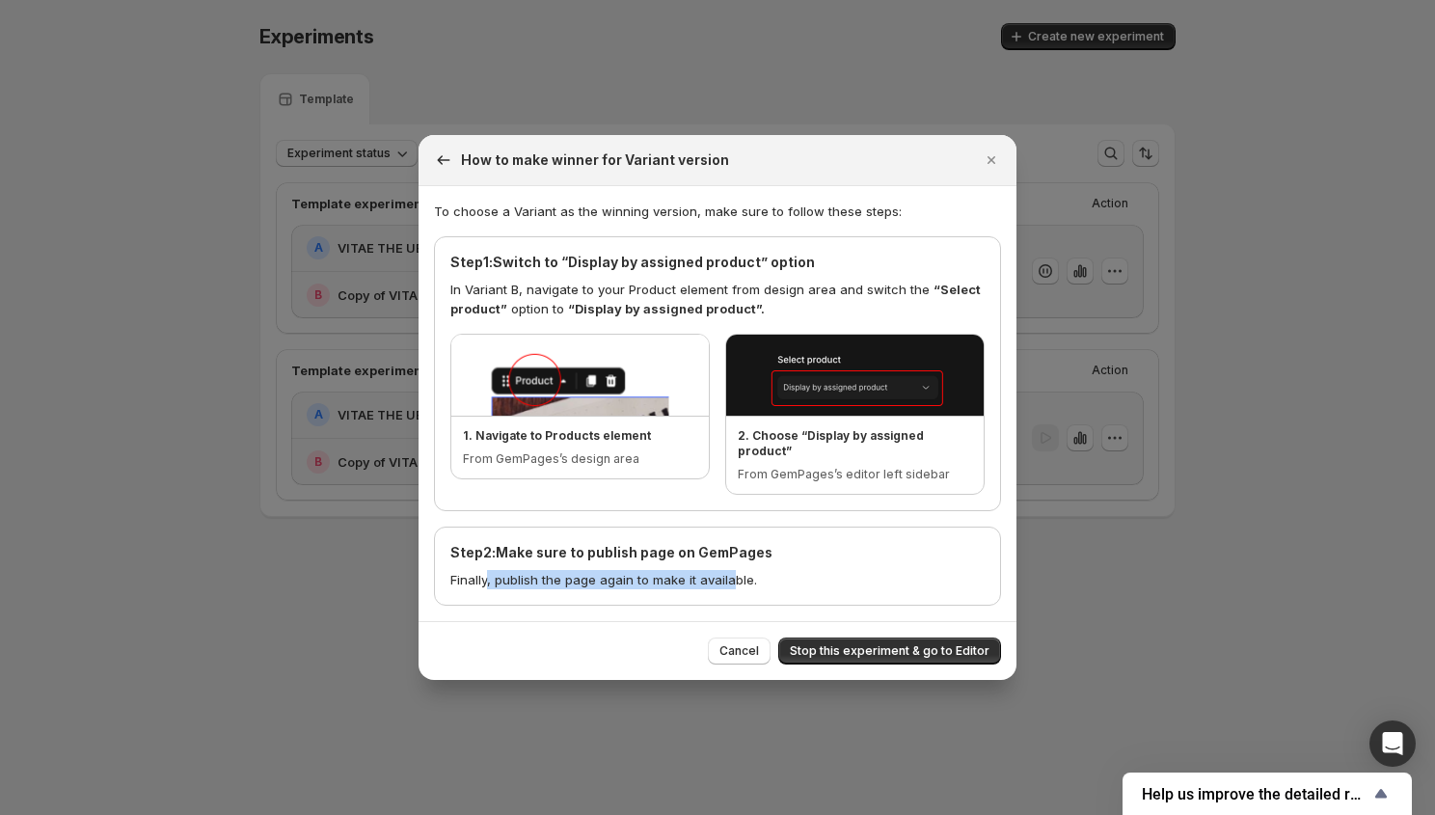
click at [728, 570] on p "Finally, publish the page again to make it available." at bounding box center [717, 579] width 534 height 19
click at [884, 646] on span "Stop this experiment & go to Editor" at bounding box center [890, 650] width 200 height 15
